Goal: Transaction & Acquisition: Purchase product/service

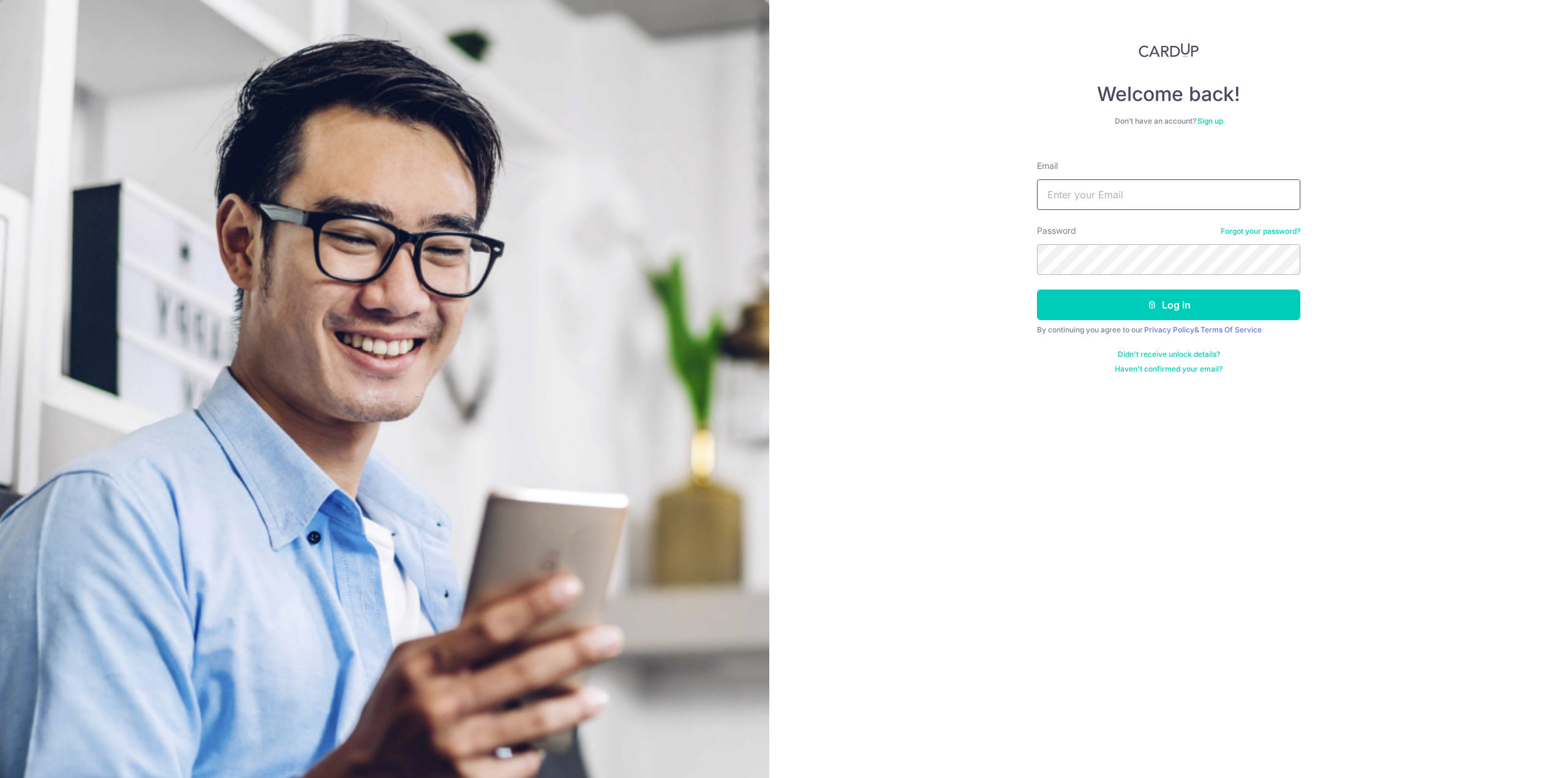
type input "nadia.l.lee@gmail.com"
click at [1234, 298] on button "Log in" at bounding box center [1169, 305] width 264 height 31
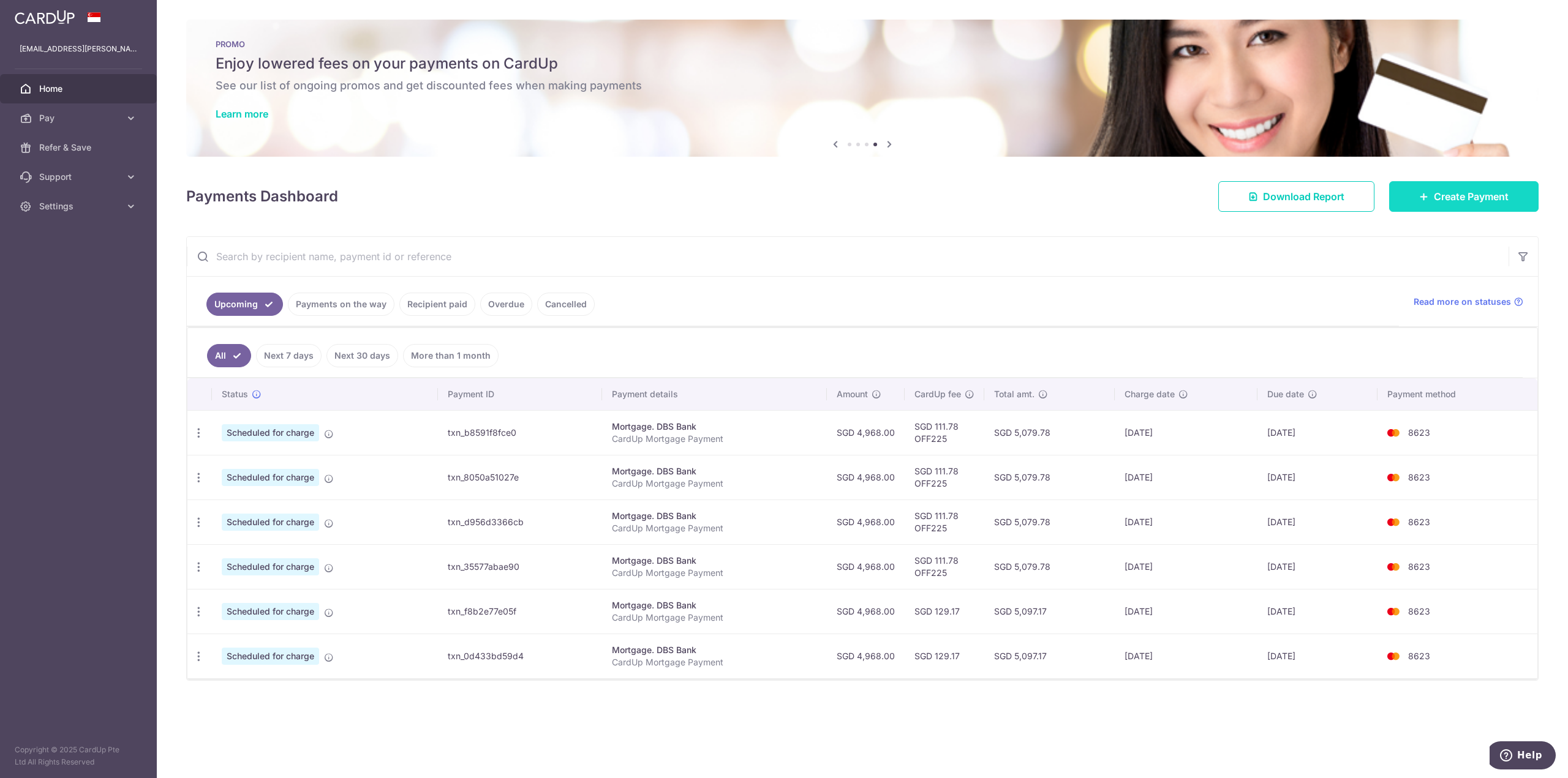
click at [1498, 193] on span "Create Payment" at bounding box center [1471, 197] width 75 height 15
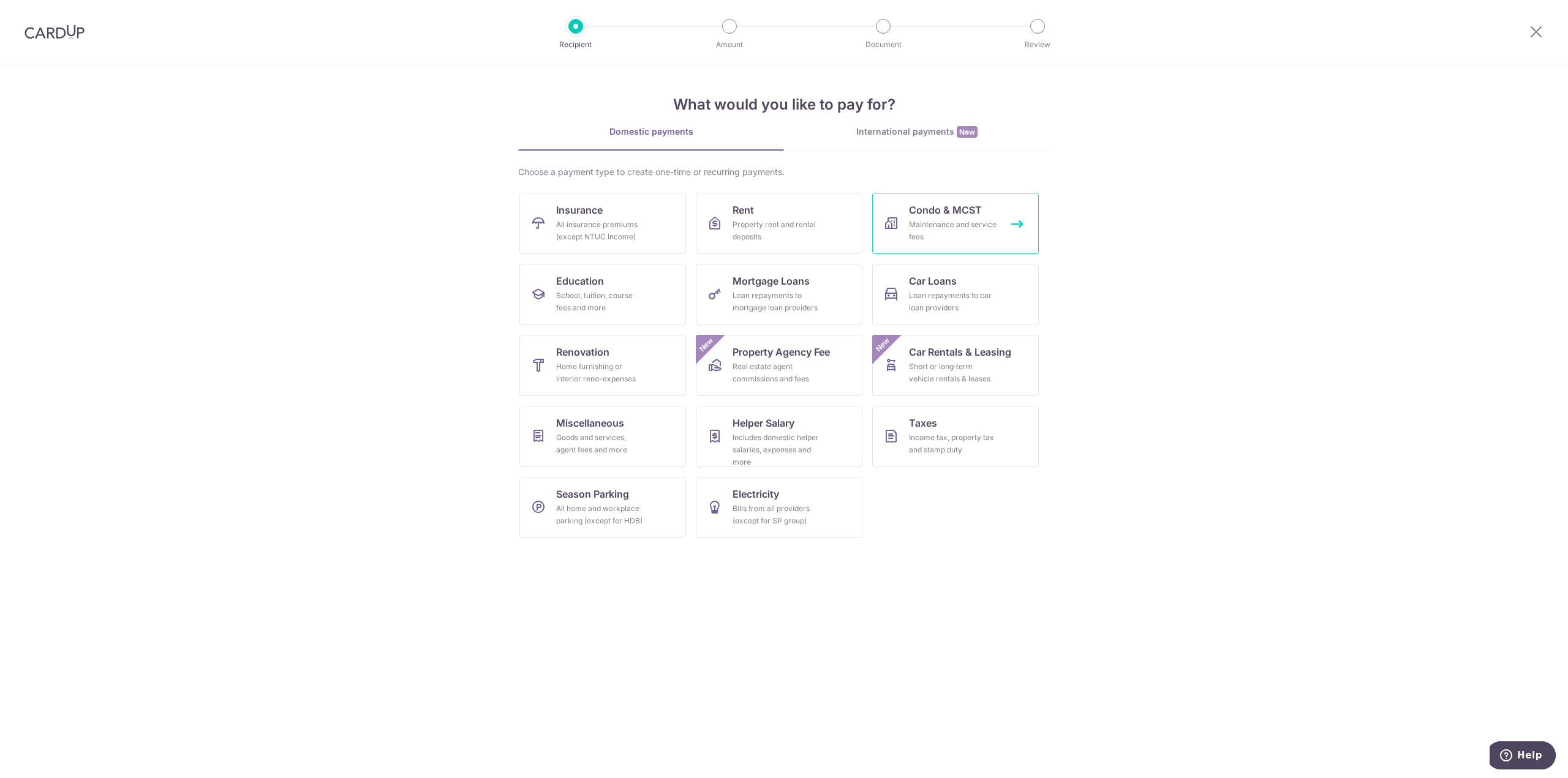
click at [945, 226] on div "Maintenance and service fees" at bounding box center [953, 231] width 88 height 25
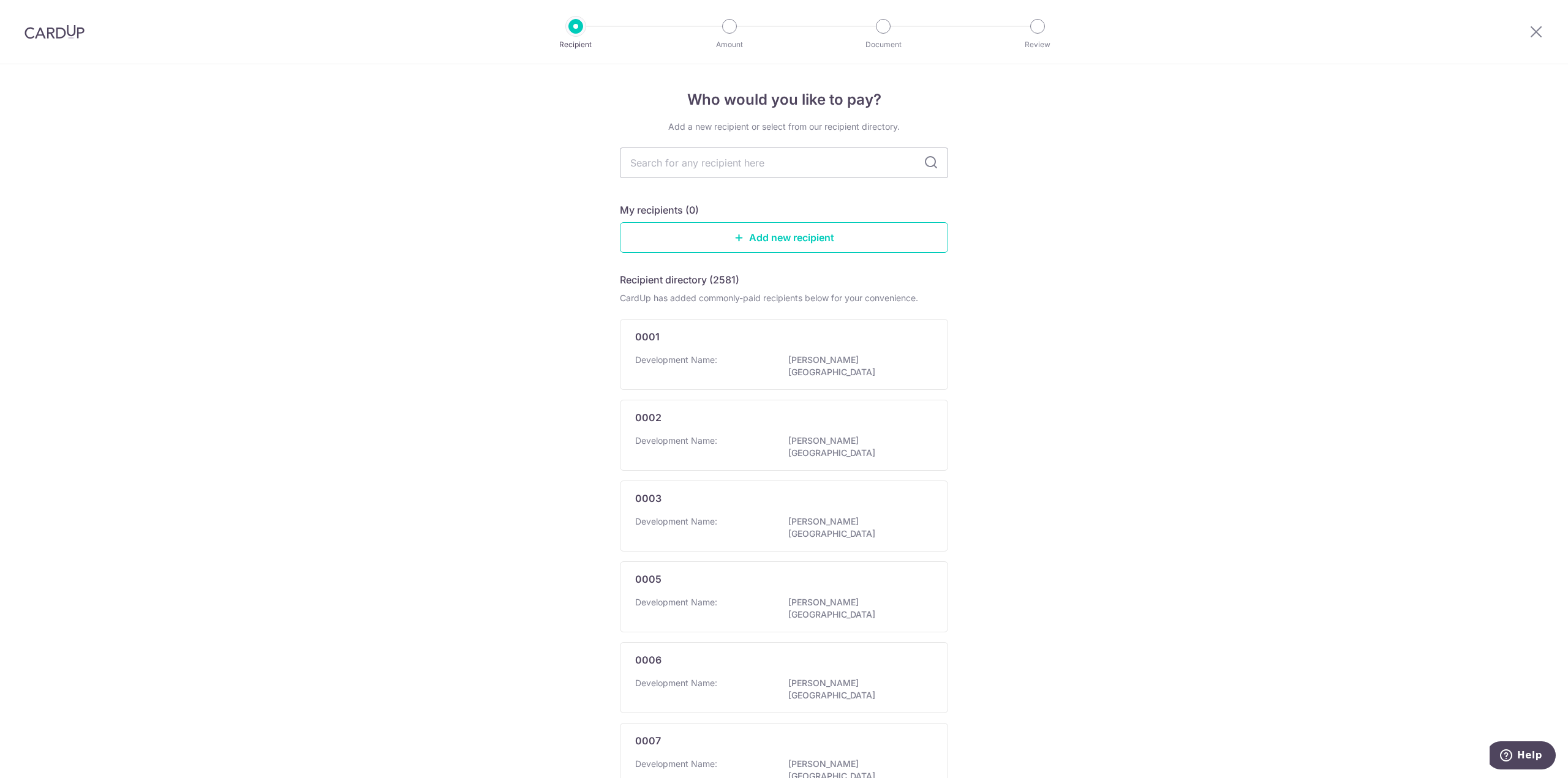
click at [700, 179] on div "Add a new recipient or select from our recipient directory. My recipients (0) A…" at bounding box center [784, 650] width 328 height 1060
click at [708, 166] on input "text" at bounding box center [784, 162] width 328 height 31
type input "icon"
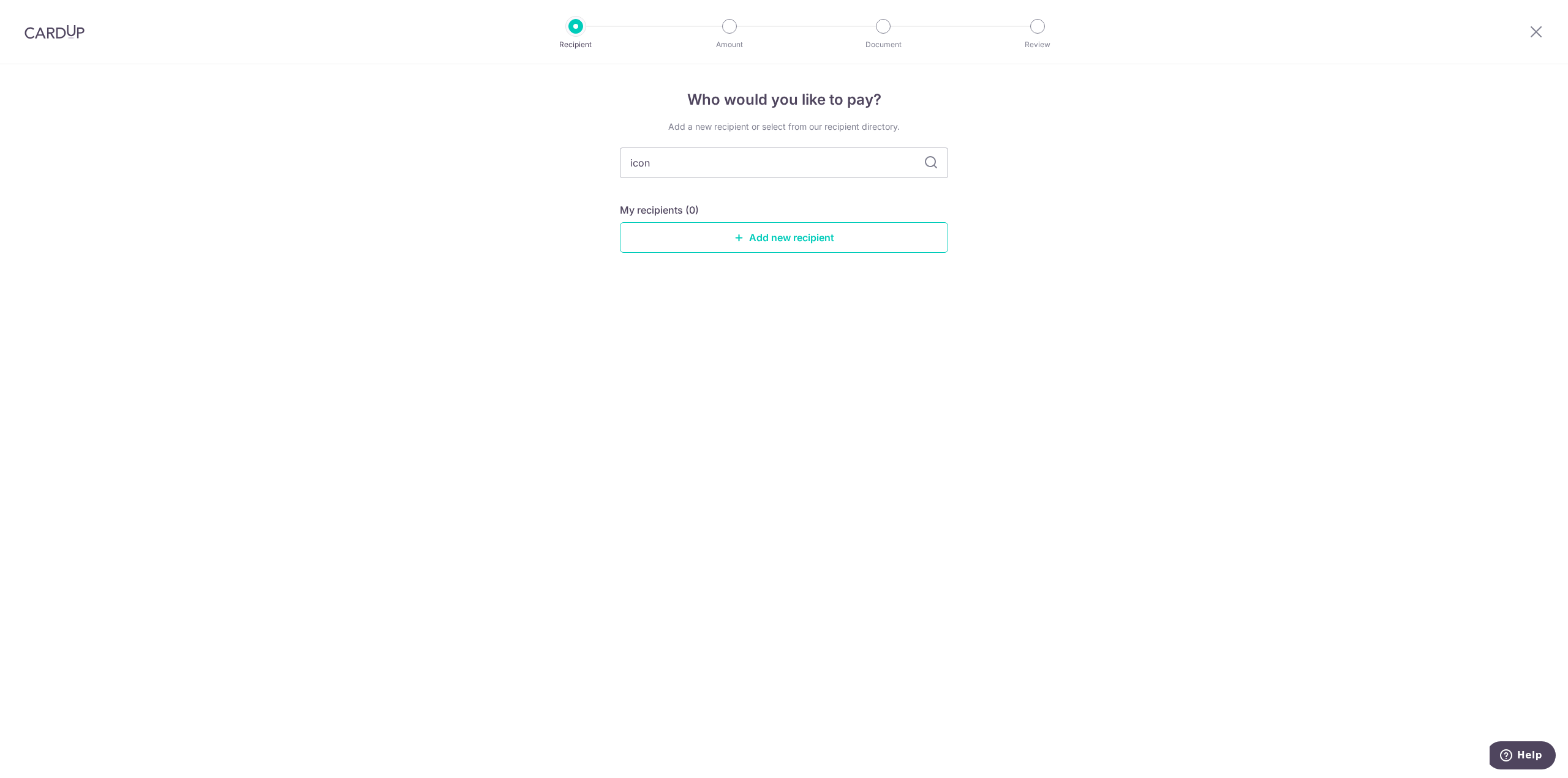
click at [926, 165] on icon at bounding box center [931, 163] width 15 height 15
click at [932, 162] on icon at bounding box center [931, 163] width 15 height 15
click at [669, 163] on input "icon" at bounding box center [784, 162] width 328 height 31
drag, startPoint x: 669, startPoint y: 163, endPoint x: 588, endPoint y: 161, distance: 81.0
click at [588, 161] on div "Who would you like to pay? Add a new recipient or select from our recipient dir…" at bounding box center [784, 421] width 1568 height 714
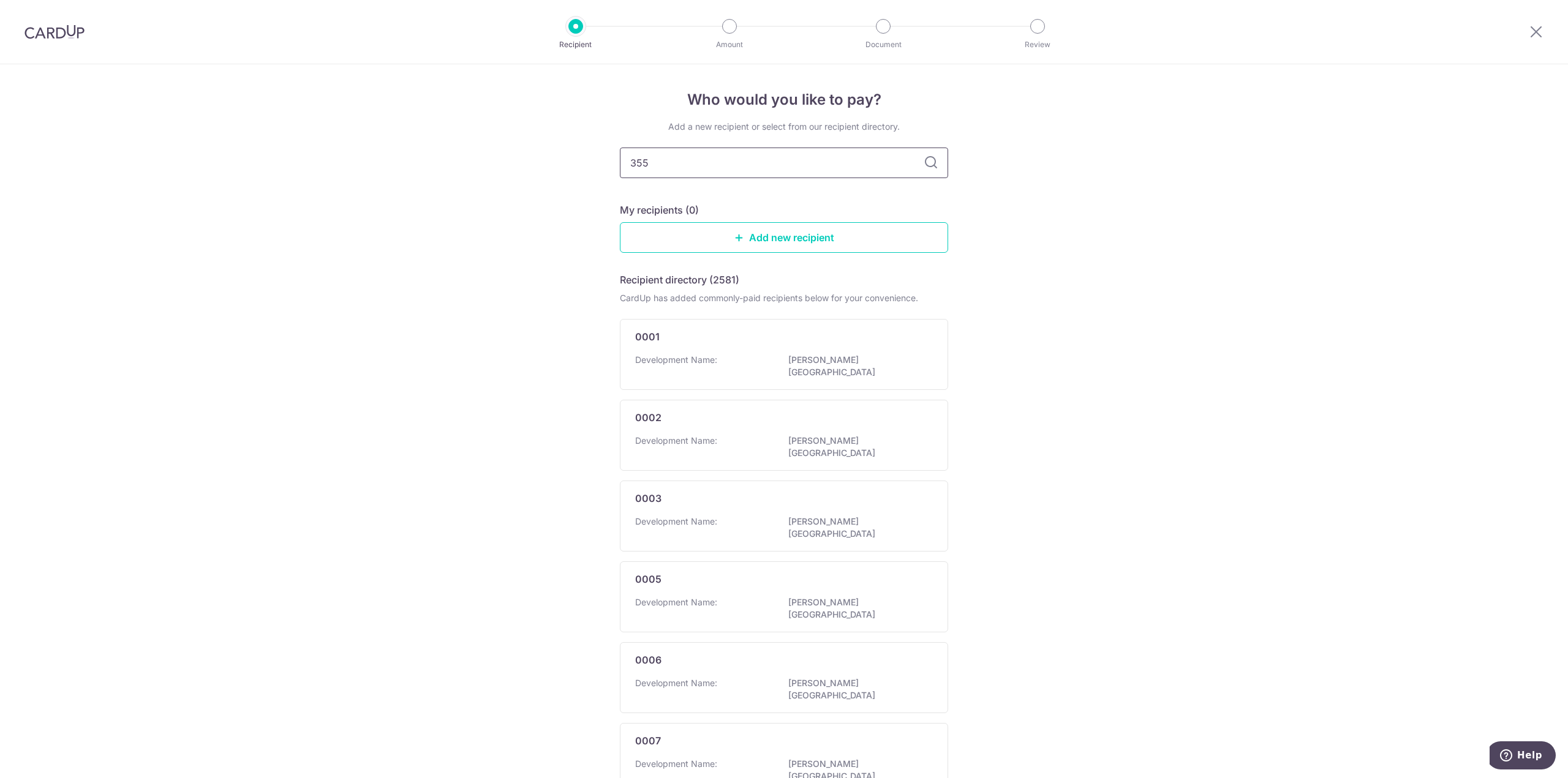
type input "3551"
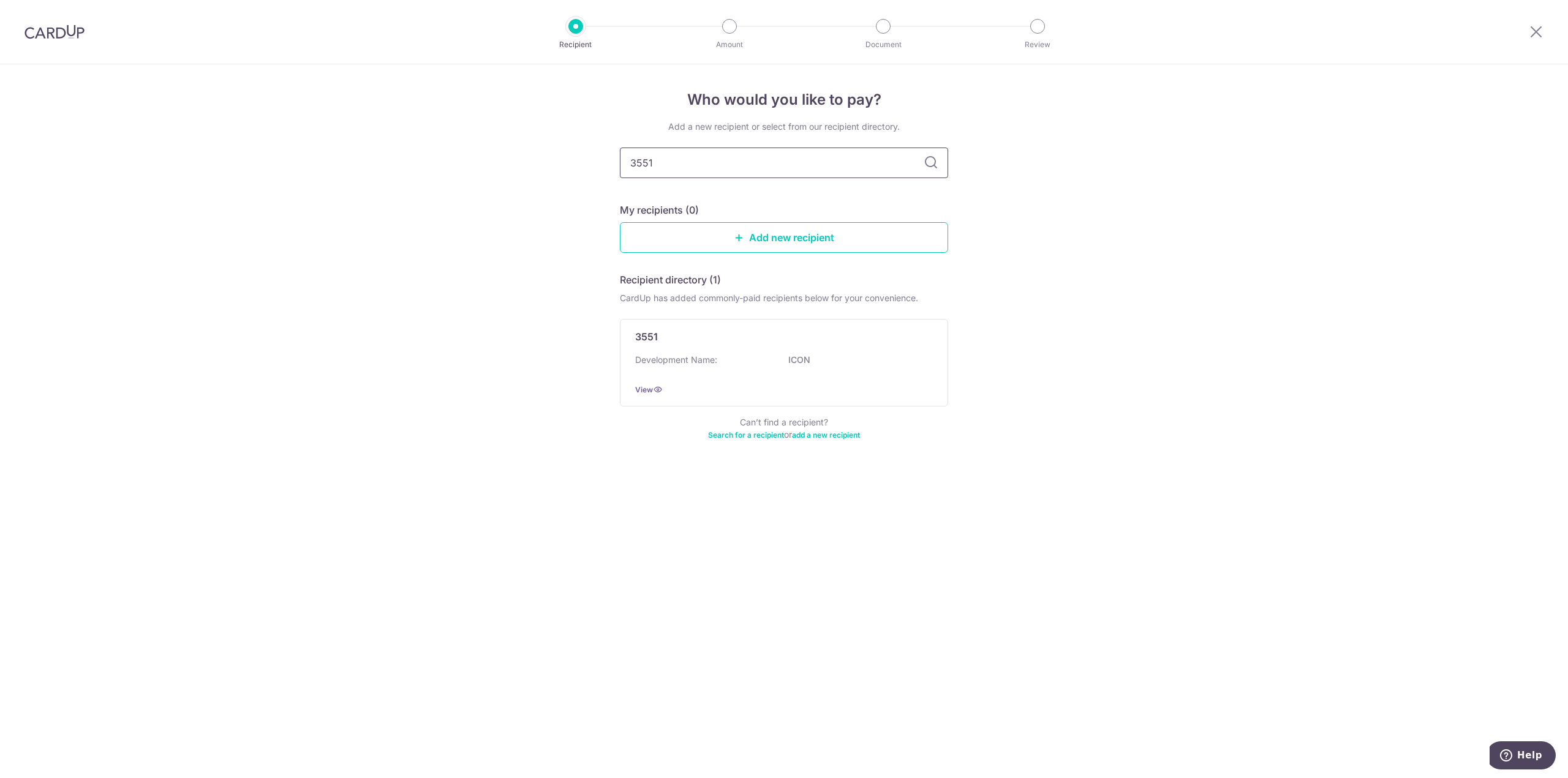
click at [923, 161] on input "3551" at bounding box center [784, 162] width 328 height 31
click at [727, 352] on div "3551 Development Name: ICON View" at bounding box center [784, 362] width 328 height 88
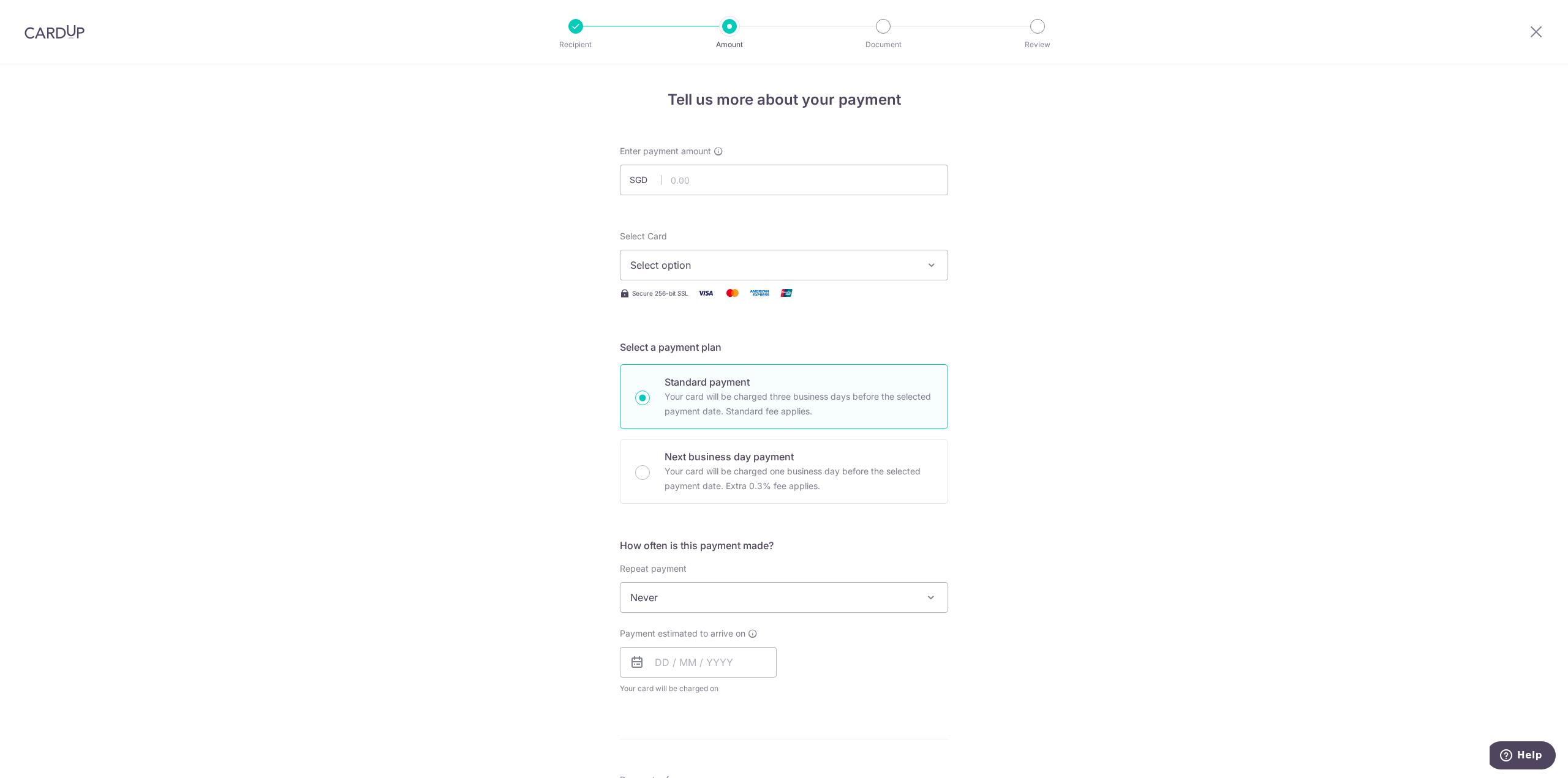
click at [745, 261] on span "Select option" at bounding box center [772, 265] width 285 height 15
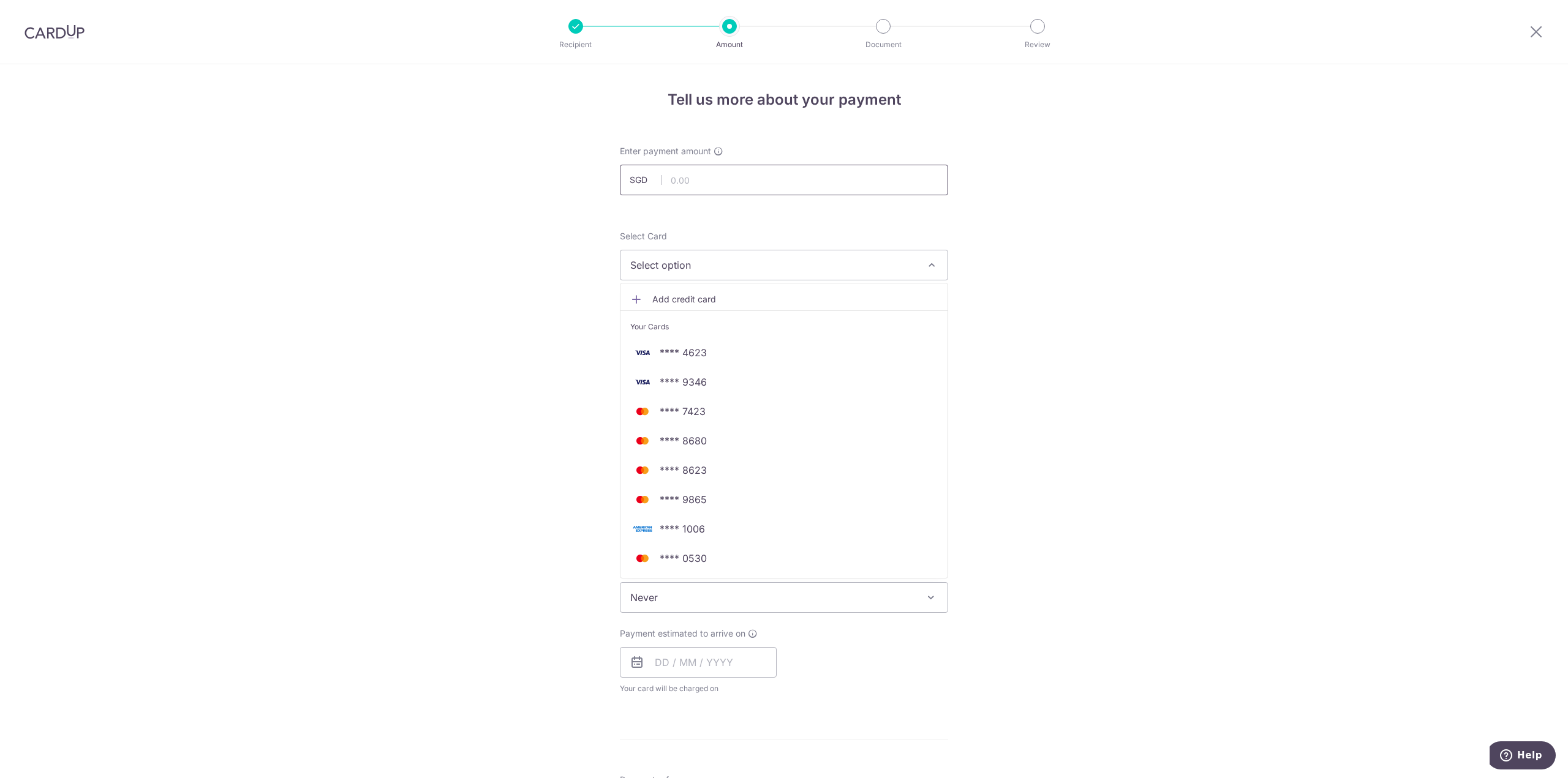
click at [726, 183] on input "text" at bounding box center [784, 180] width 328 height 31
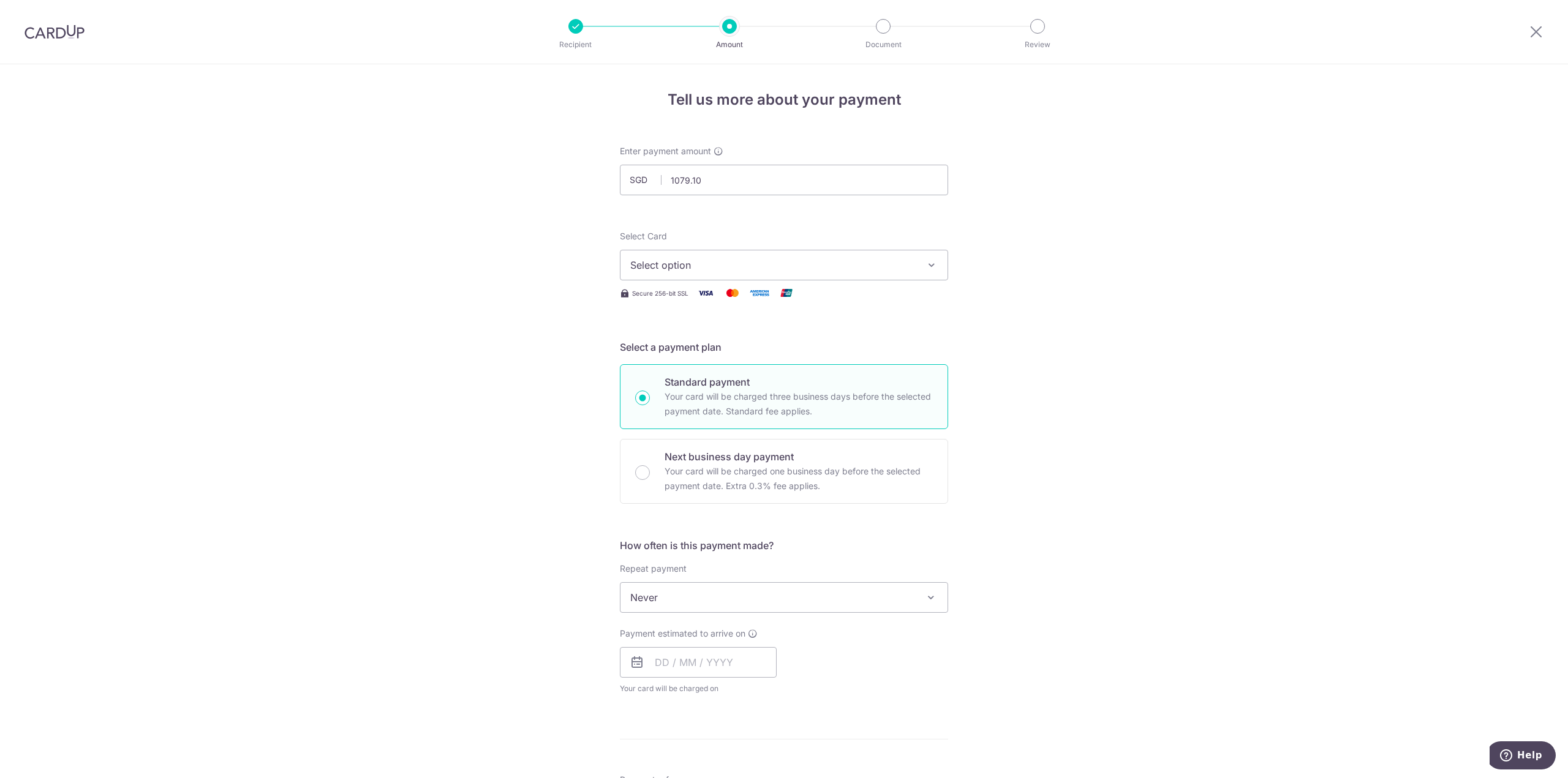
type input "1,079.10"
click at [727, 265] on span "Select option" at bounding box center [772, 265] width 285 height 15
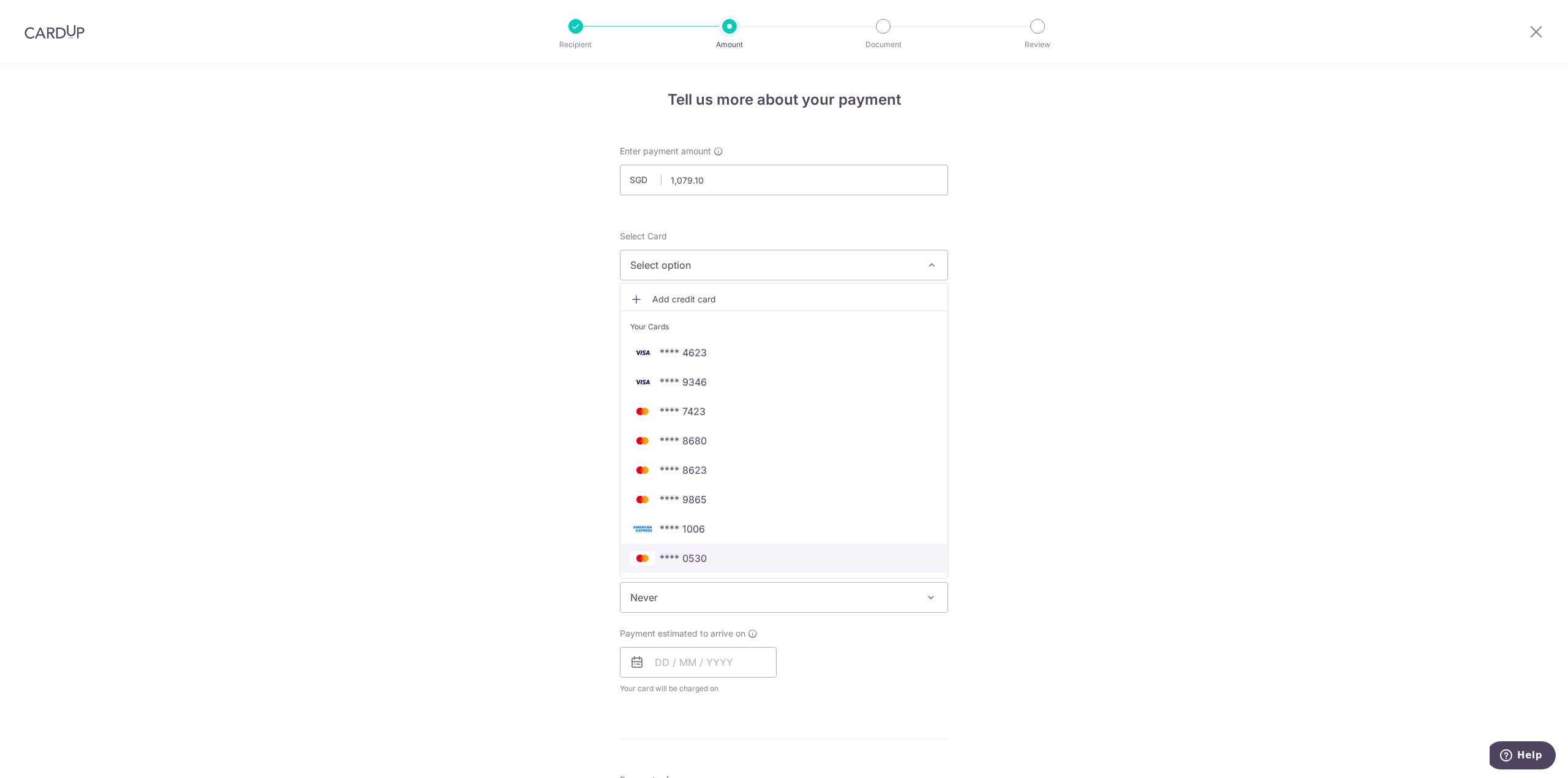
click at [756, 552] on span "**** 0530" at bounding box center [784, 559] width 307 height 15
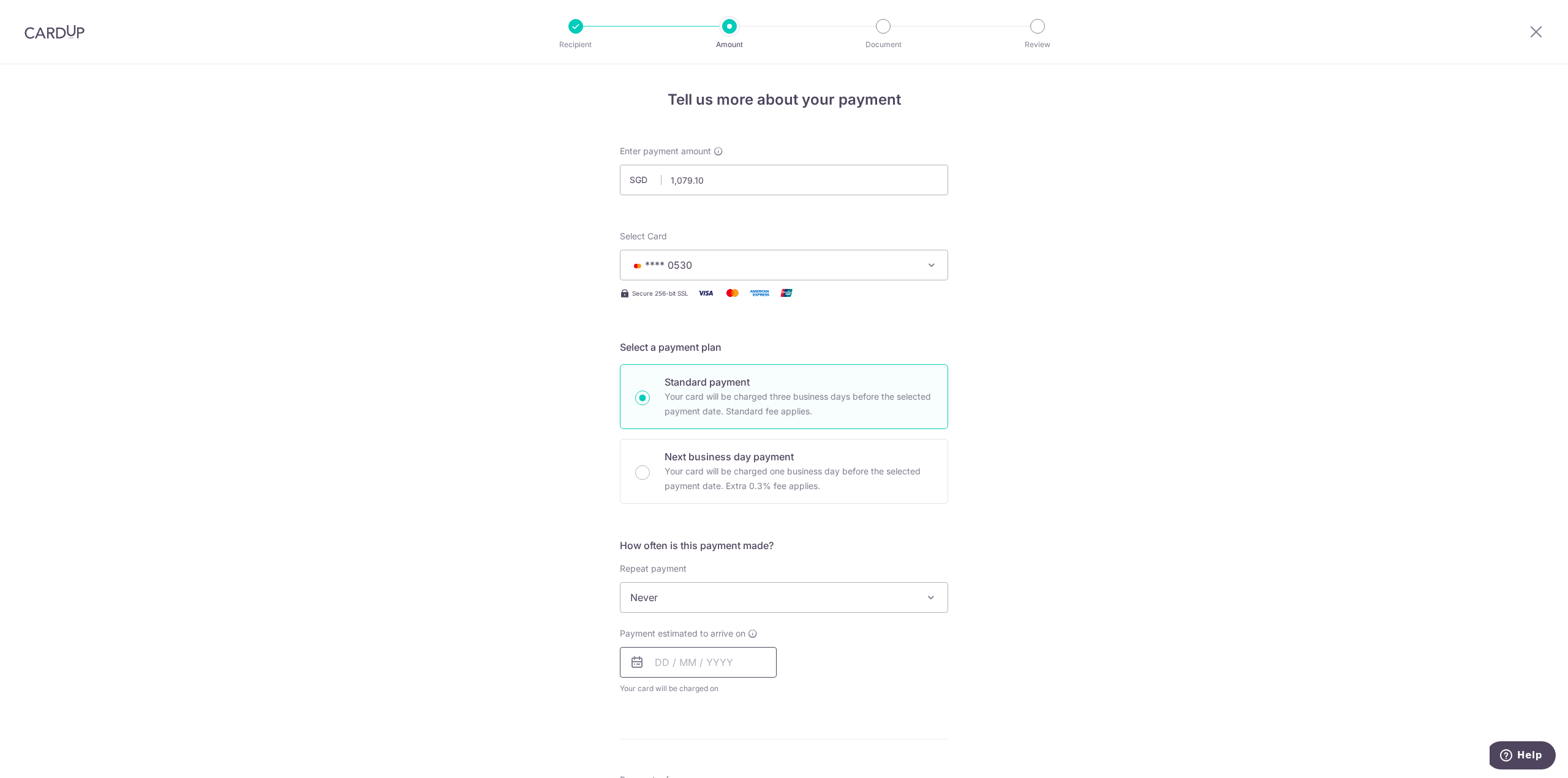
click at [676, 668] on input "text" at bounding box center [698, 662] width 157 height 31
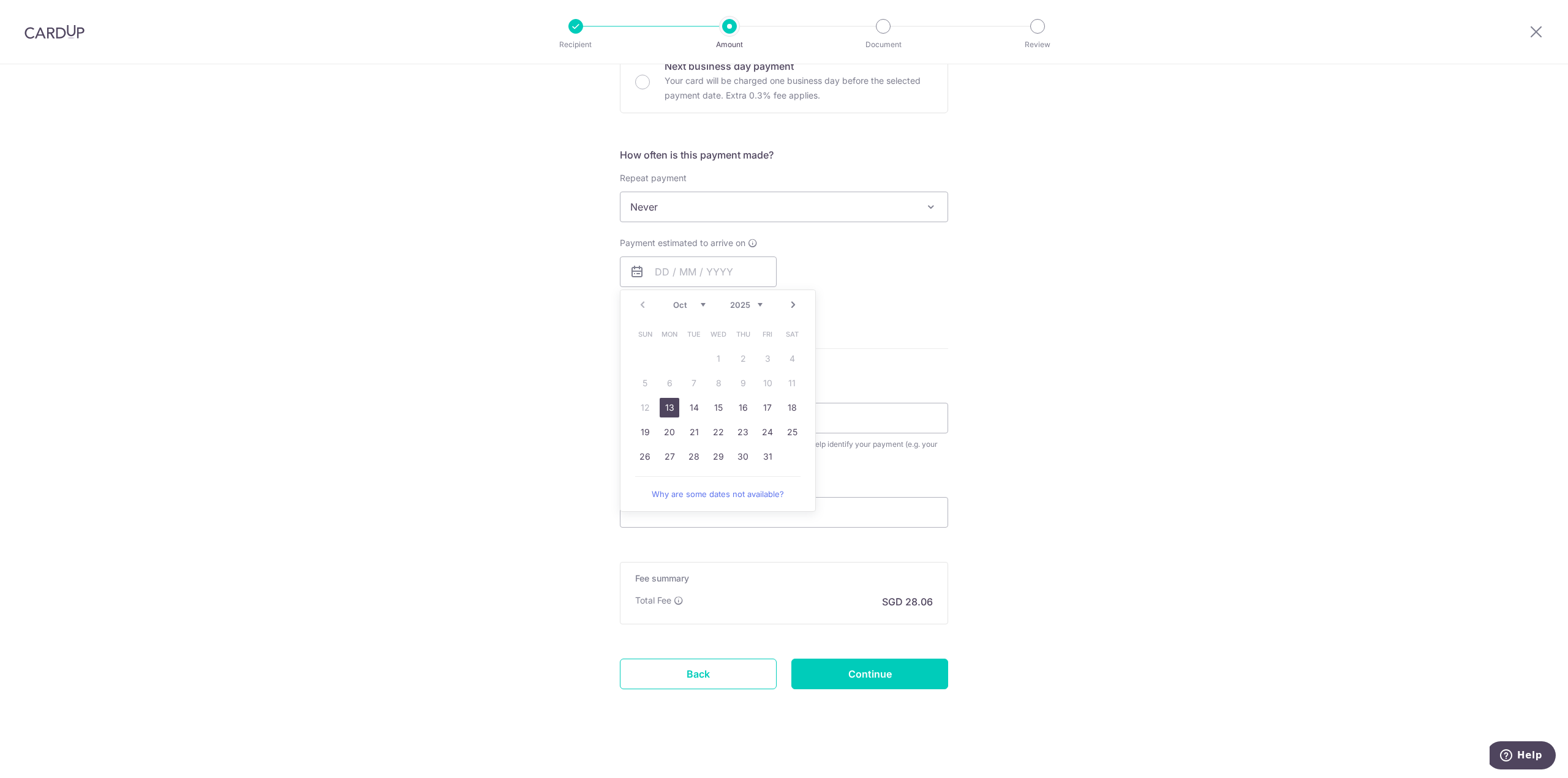
click at [660, 407] on link "13" at bounding box center [670, 408] width 19 height 19
type input "13/10/2025"
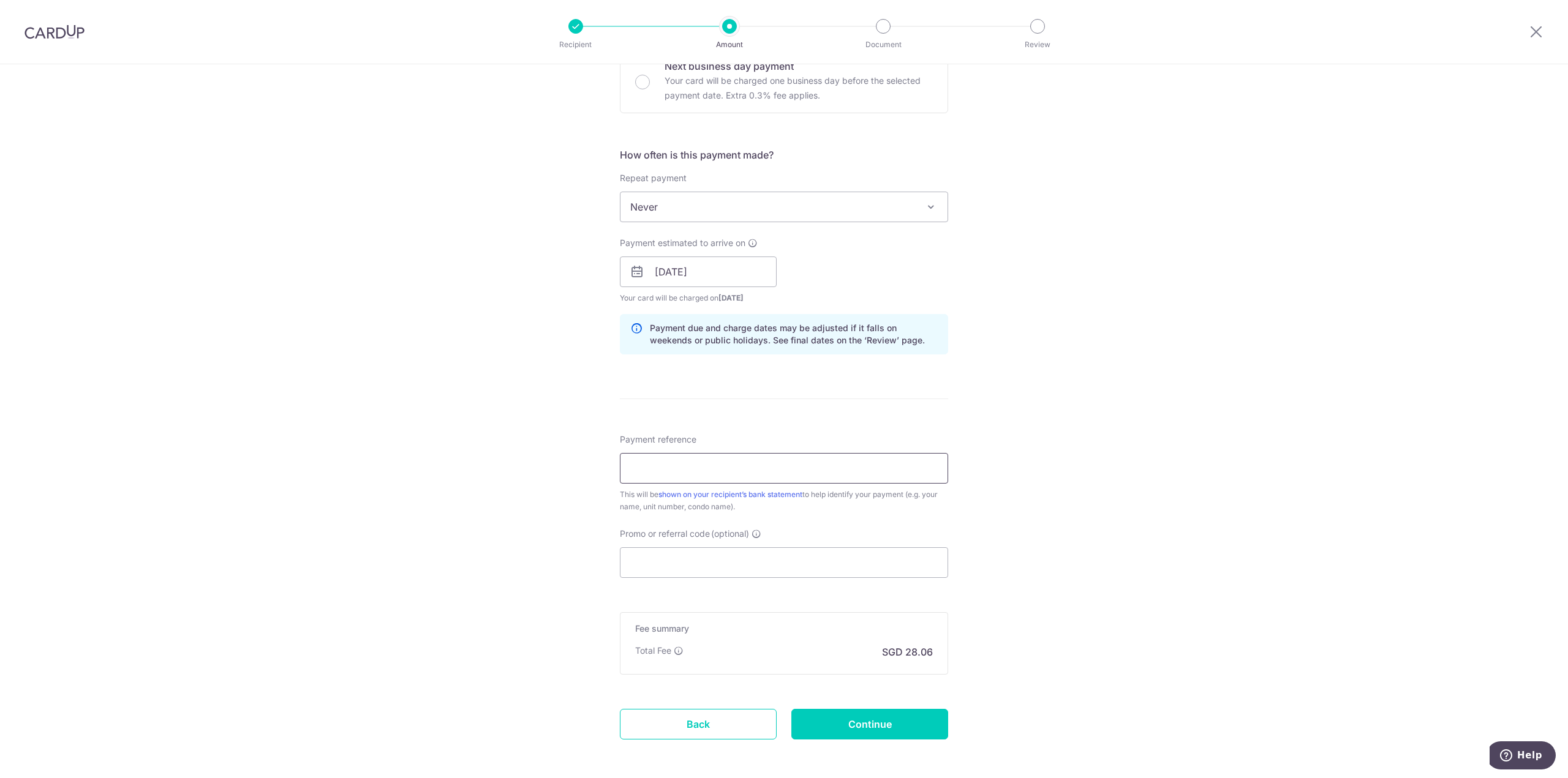
click at [758, 460] on input "Payment reference" at bounding box center [784, 468] width 328 height 31
type input "44-22"
click at [790, 541] on div "Promo or referral code (optional) The discounted fee will be shown on the revie…" at bounding box center [784, 553] width 328 height 50
click at [790, 552] on input "Promo or referral code (optional)" at bounding box center [784, 562] width 328 height 31
click at [887, 724] on input "Continue" at bounding box center [869, 724] width 157 height 31
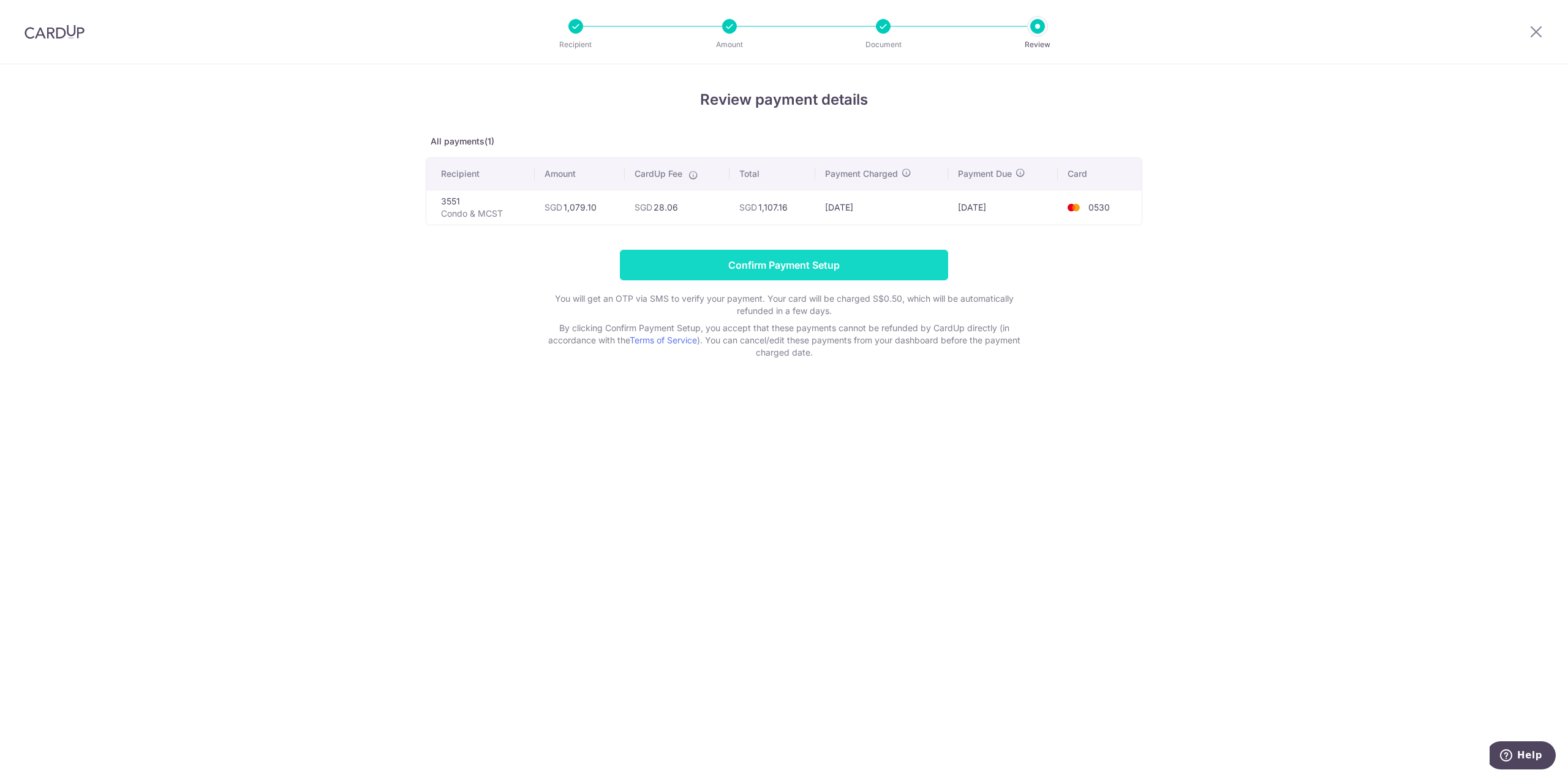
click at [811, 260] on input "Confirm Payment Setup" at bounding box center [784, 265] width 328 height 31
